Goal: Task Accomplishment & Management: Use online tool/utility

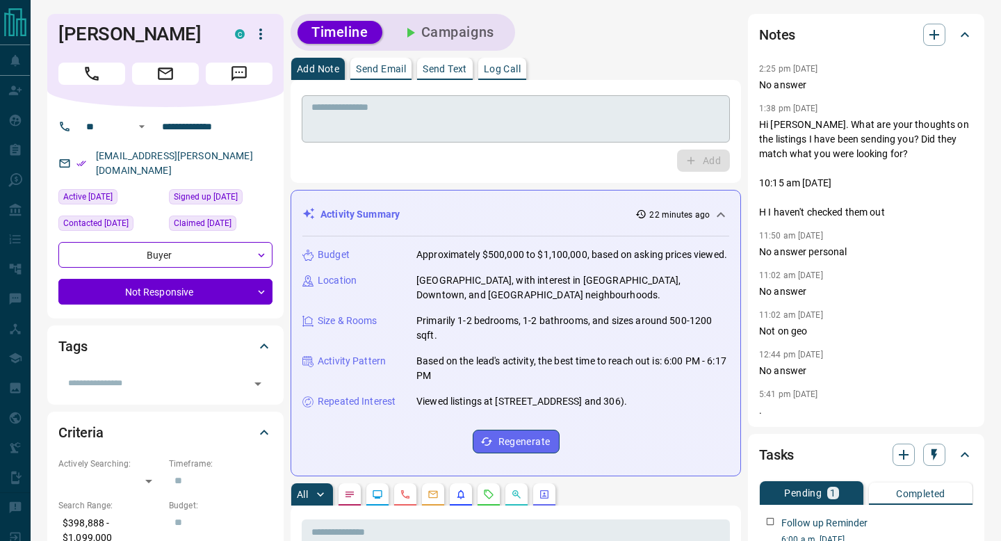
click at [670, 118] on textarea at bounding box center [515, 118] width 409 height 35
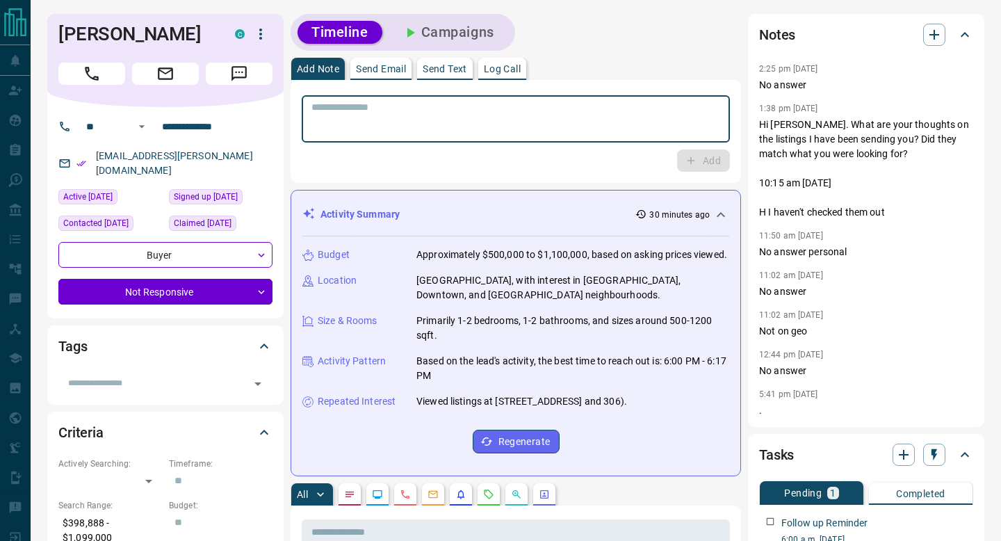
click at [646, 125] on textarea at bounding box center [515, 118] width 409 height 35
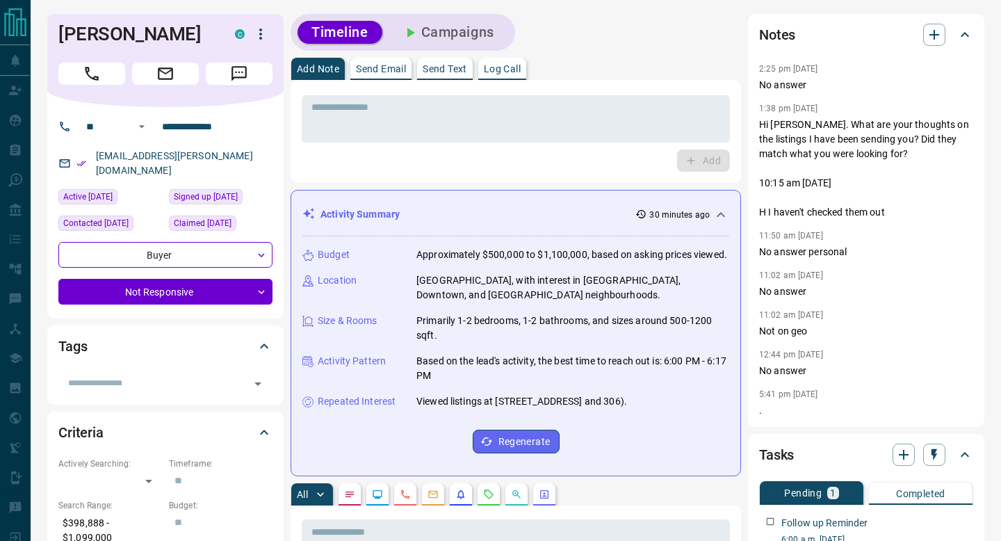
click at [460, 17] on div "Timeline Campaigns" at bounding box center [402, 32] width 224 height 37
click at [447, 24] on button "Campaigns" at bounding box center [448, 32] width 120 height 23
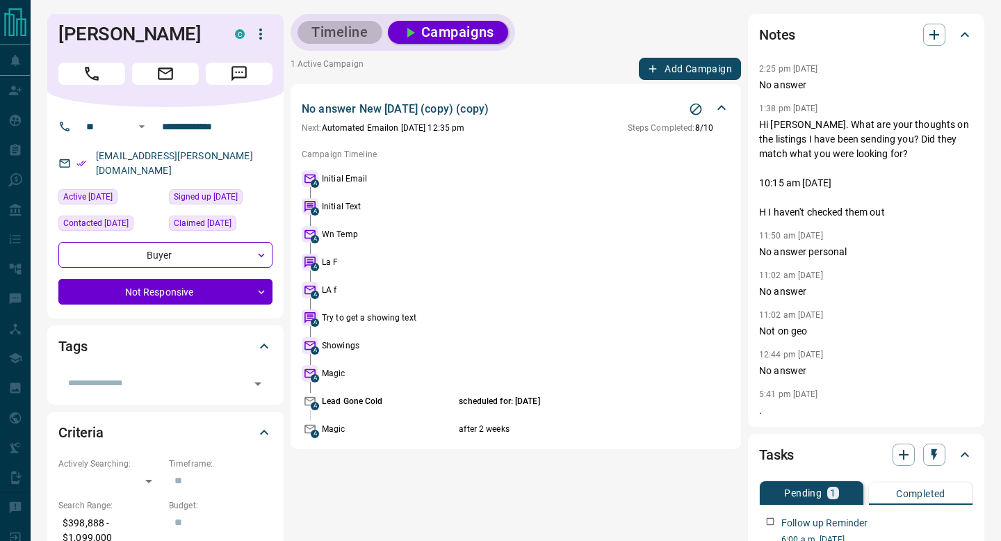
click at [329, 42] on button "Timeline" at bounding box center [339, 32] width 85 height 23
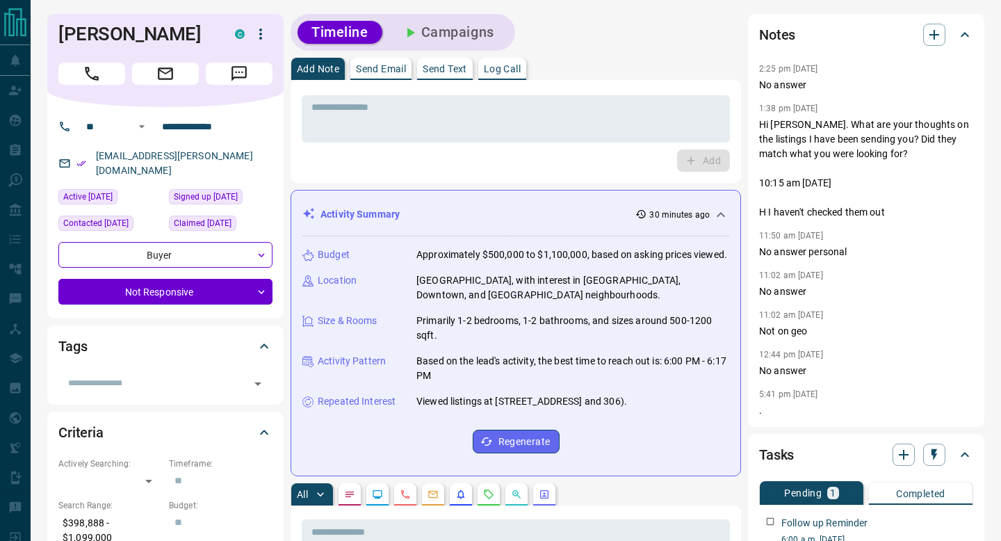
click at [460, 35] on button "Campaigns" at bounding box center [448, 32] width 120 height 23
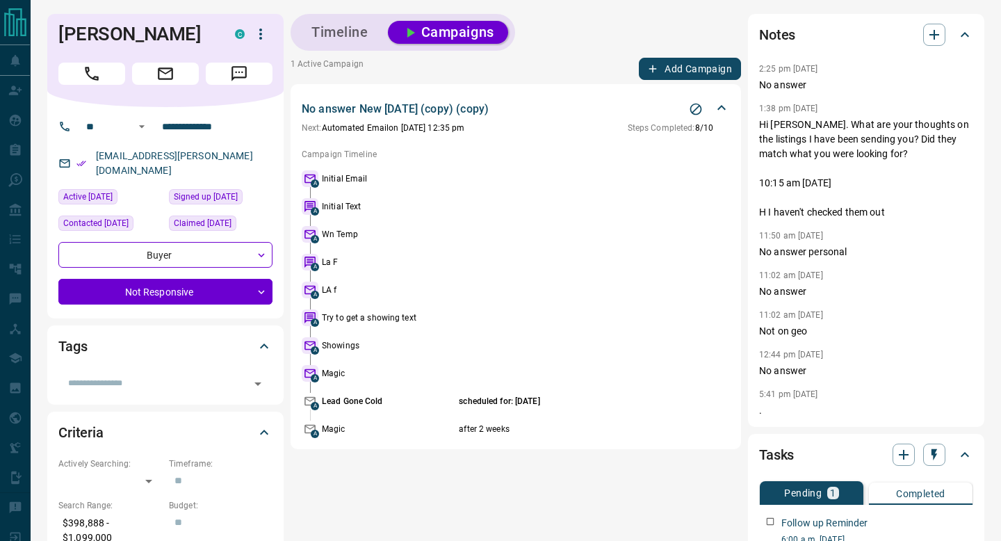
click at [691, 119] on div "No answer New Sept 4 (copy) (copy) Next: Automated Email on October 9th, 12:35 …" at bounding box center [507, 117] width 411 height 33
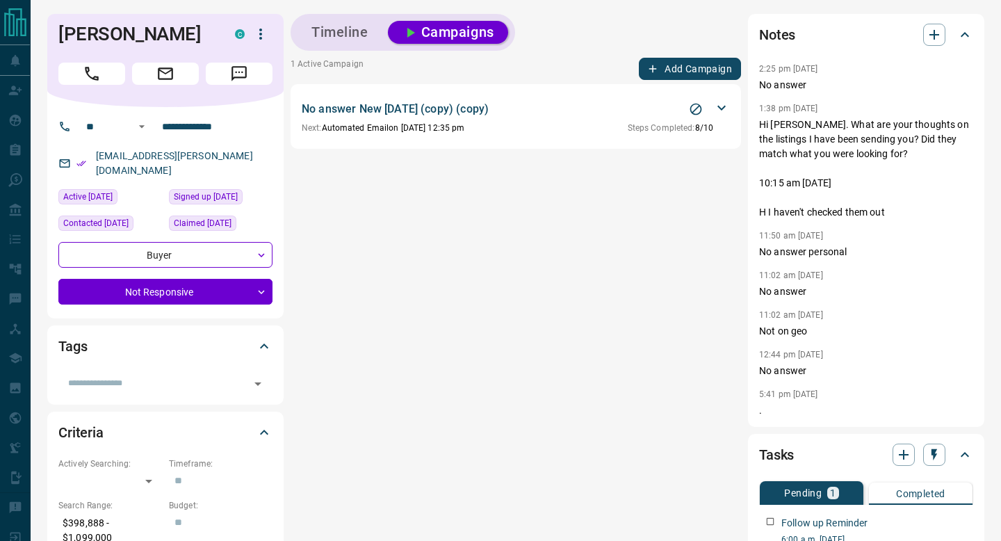
click at [691, 110] on icon "Stop Campaign" at bounding box center [696, 110] width 12 height 12
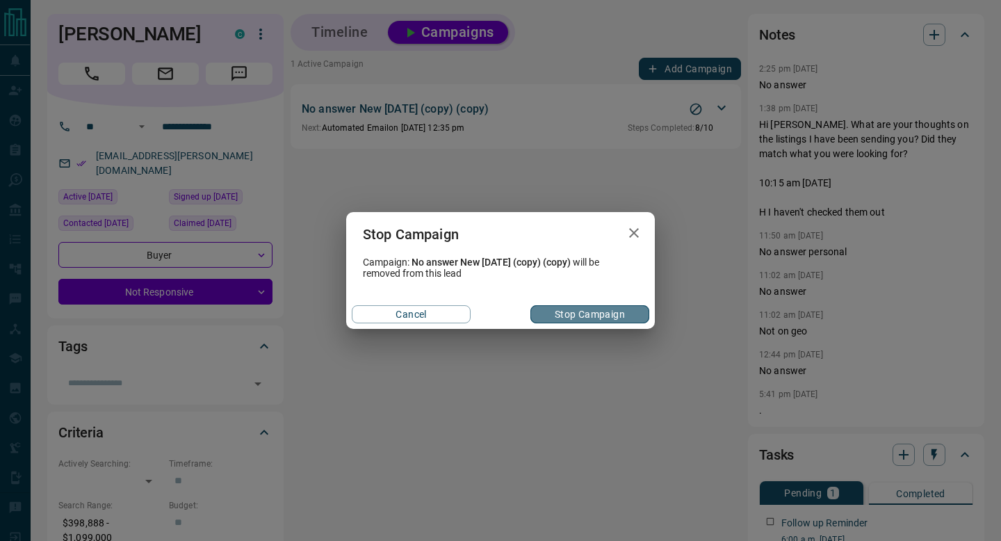
click at [571, 312] on button "Stop Campaign" at bounding box center [589, 314] width 119 height 18
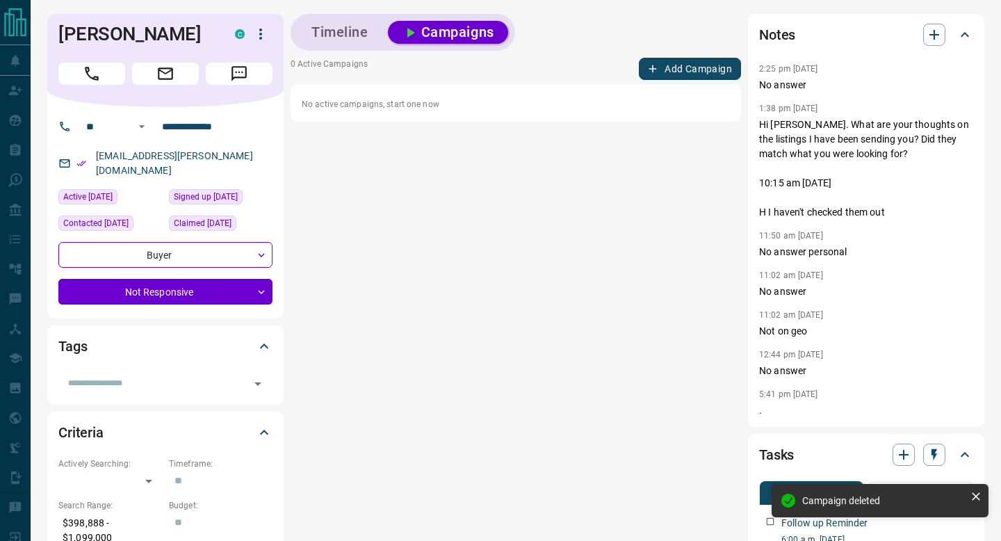
click at [336, 27] on button "Timeline" at bounding box center [339, 32] width 85 height 23
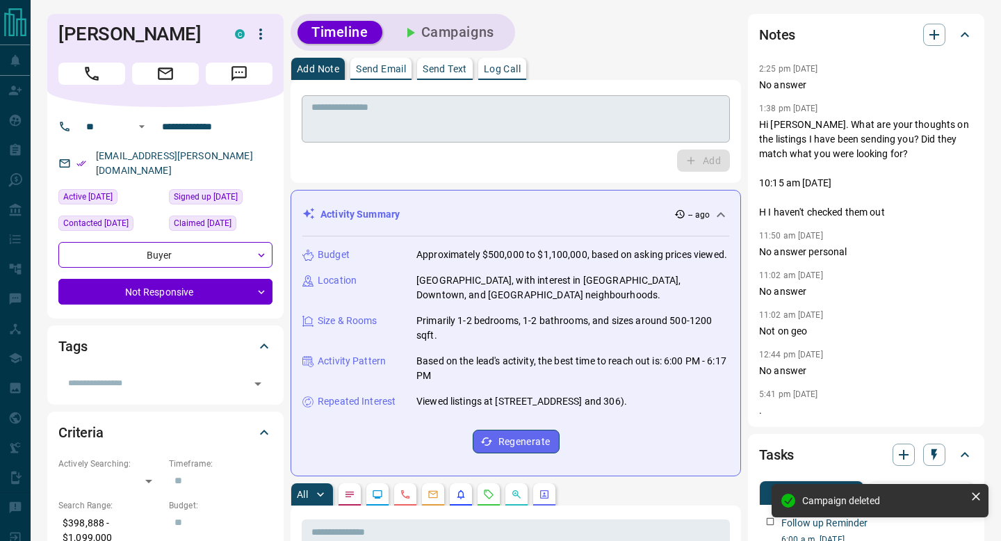
click at [445, 123] on textarea at bounding box center [515, 118] width 409 height 35
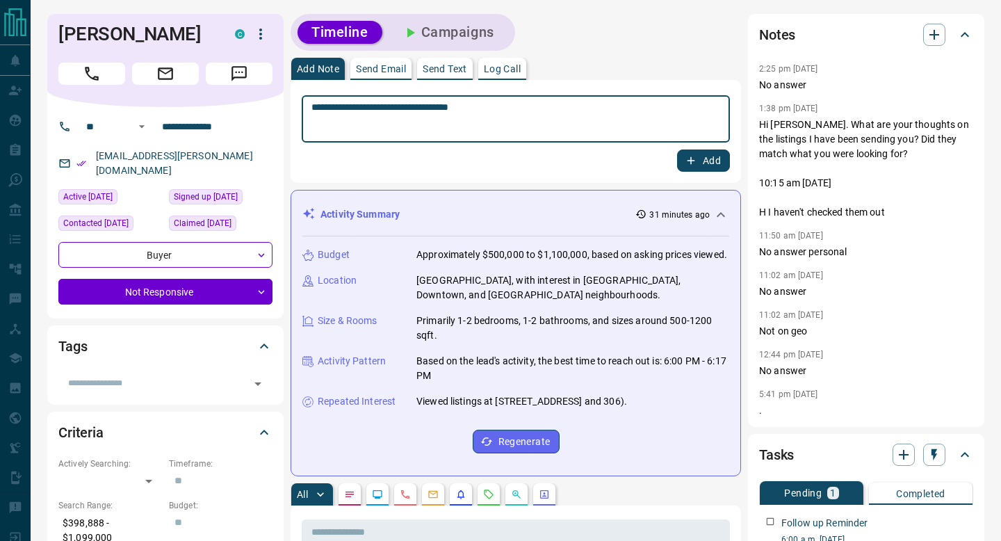
drag, startPoint x: 611, startPoint y: 117, endPoint x: 410, endPoint y: 108, distance: 201.1
click at [409, 108] on textarea "**********" at bounding box center [515, 118] width 409 height 35
type textarea "**********"
click at [714, 158] on button "Add" at bounding box center [703, 160] width 53 height 22
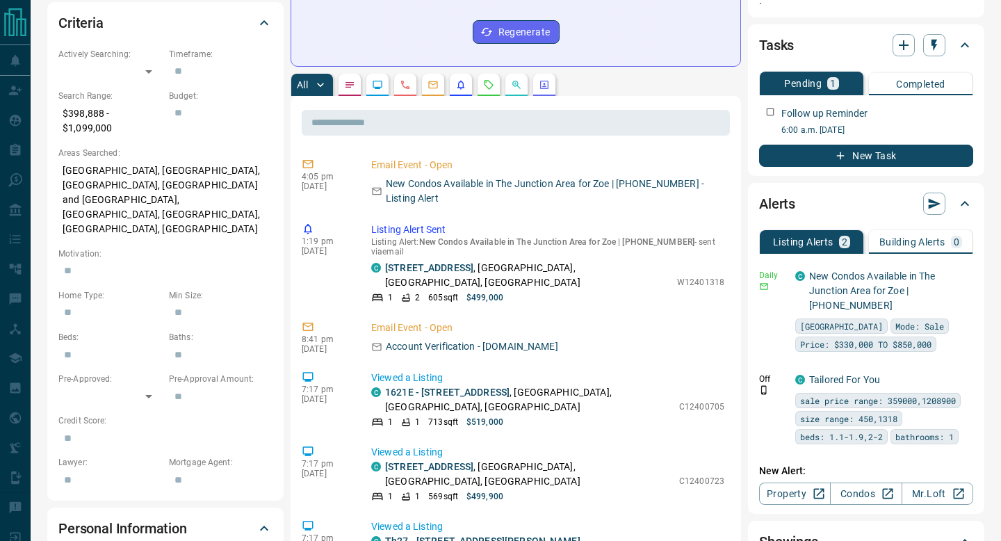
scroll to position [403, 0]
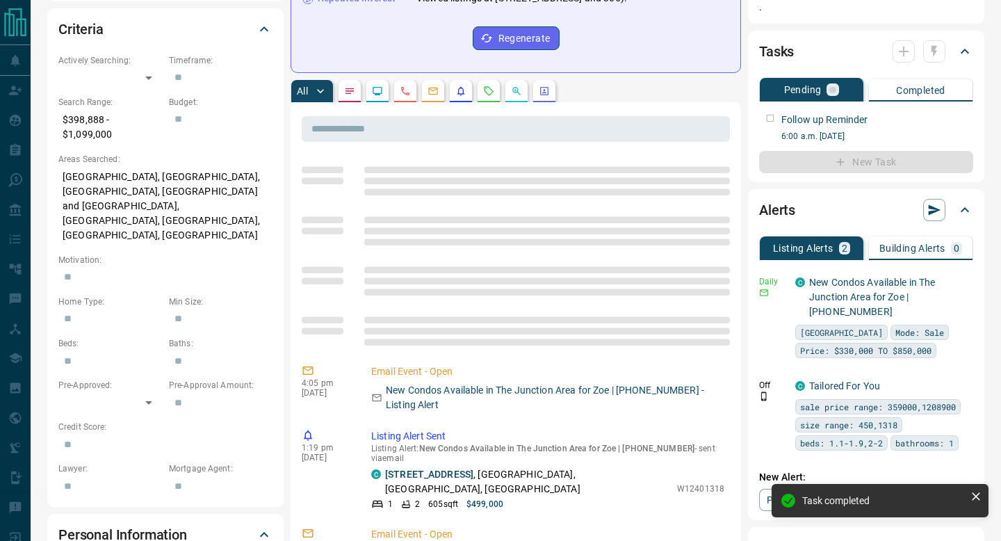
click at [939, 45] on div at bounding box center [918, 51] width 53 height 22
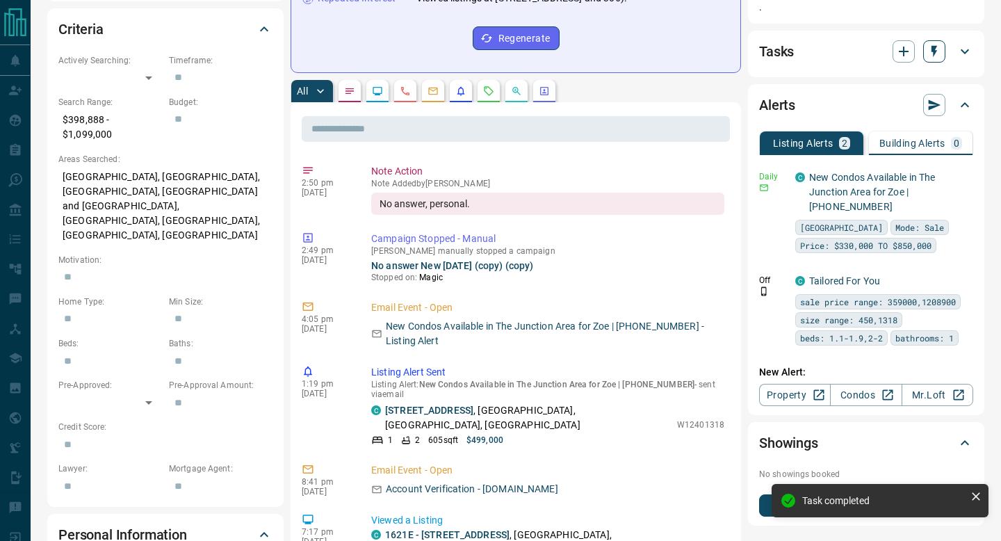
click at [931, 54] on icon "button" at bounding box center [934, 51] width 14 height 14
click at [905, 99] on li "3 Day Follow-Up" at bounding box center [899, 99] width 95 height 21
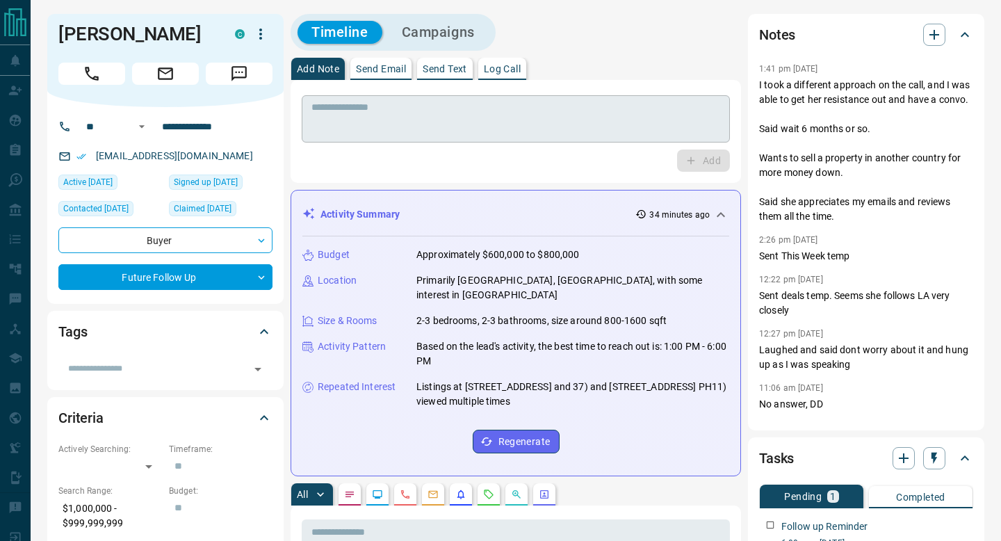
click at [428, 110] on textarea at bounding box center [515, 118] width 409 height 35
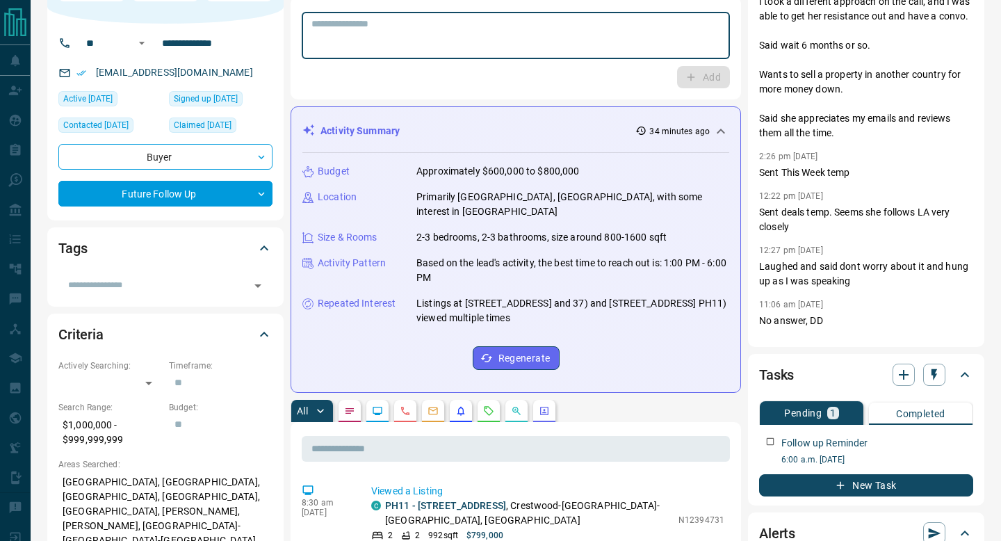
scroll to position [117, 0]
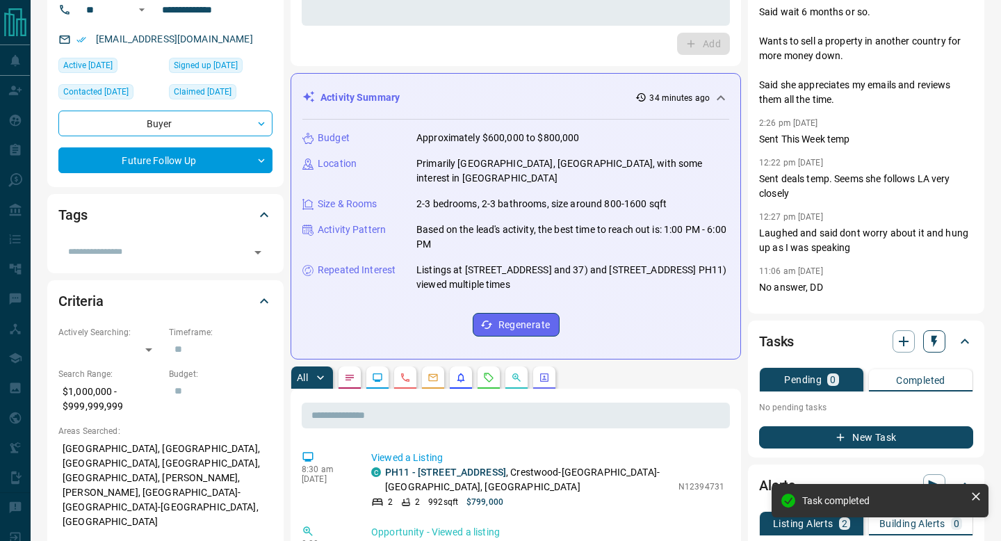
click at [937, 342] on icon "button" at bounding box center [934, 341] width 14 height 14
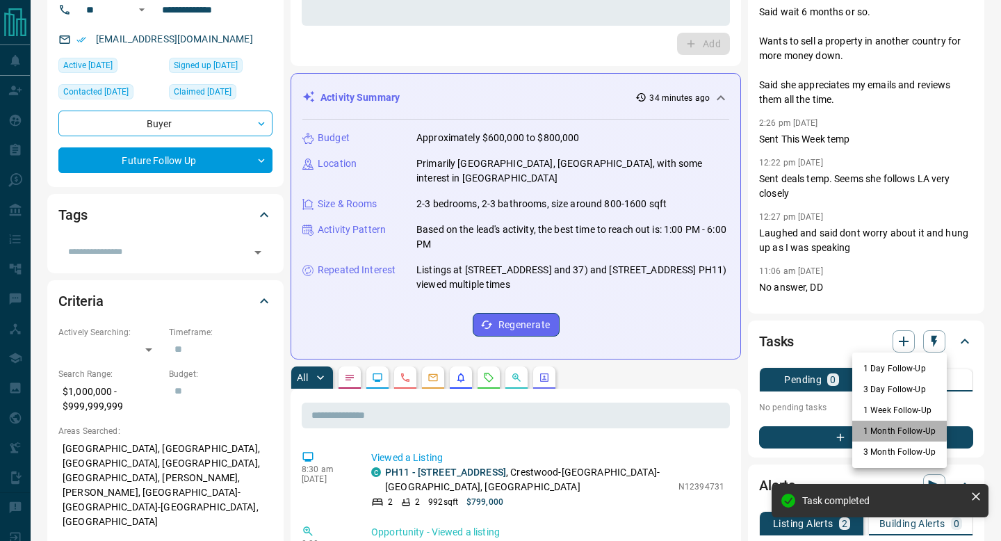
click at [880, 429] on li "1 Month Follow-Up" at bounding box center [899, 430] width 95 height 21
